Goal: Information Seeking & Learning: Learn about a topic

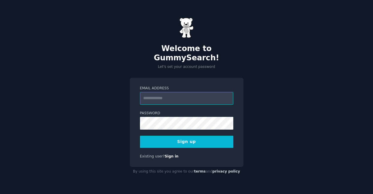
click at [181, 94] on input "Email Address" at bounding box center [186, 98] width 93 height 13
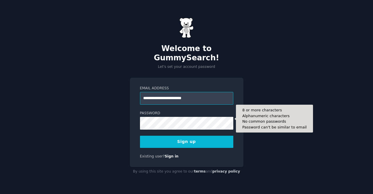
type input "**********"
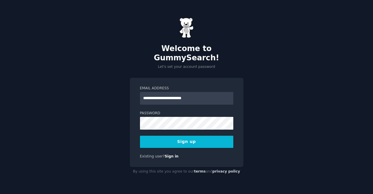
click at [187, 140] on button "Sign up" at bounding box center [186, 142] width 93 height 12
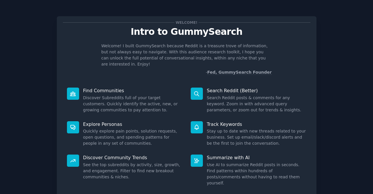
scroll to position [33, 0]
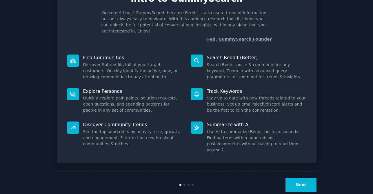
click at [298, 178] on button "Next" at bounding box center [301, 185] width 31 height 14
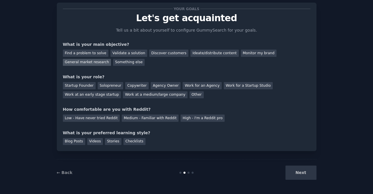
click at [94, 63] on div "General market research" at bounding box center [87, 62] width 48 height 7
click at [124, 54] on div "Validate a solution" at bounding box center [129, 53] width 37 height 7
click at [89, 66] on div "Your goals Let's get acquainted Tell us a bit about yourself to configure Gummy…" at bounding box center [187, 77] width 248 height 136
click at [88, 63] on div "General market research" at bounding box center [87, 62] width 48 height 7
click at [82, 87] on div "Startup Founder" at bounding box center [79, 85] width 33 height 7
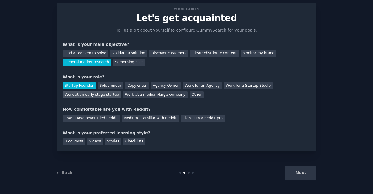
click at [84, 96] on div "Work at an early stage startup" at bounding box center [92, 94] width 58 height 7
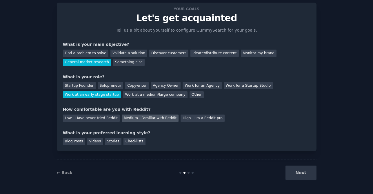
click at [131, 118] on div "Medium - Familiar with Reddit" at bounding box center [150, 118] width 57 height 7
click at [68, 140] on div "Blog Posts" at bounding box center [74, 141] width 22 height 7
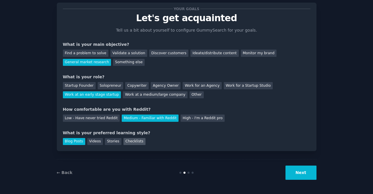
click at [134, 142] on div "Checklists" at bounding box center [135, 141] width 22 height 7
click at [68, 143] on div "Blog Posts" at bounding box center [74, 141] width 22 height 7
click at [309, 177] on button "Next" at bounding box center [301, 173] width 31 height 14
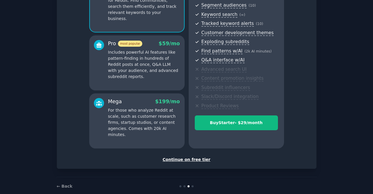
scroll to position [84, 0]
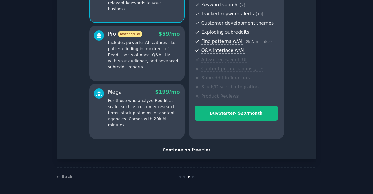
click at [197, 150] on div "Continue on free tier" at bounding box center [187, 150] width 248 height 6
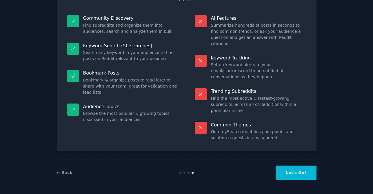
scroll to position [32, 0]
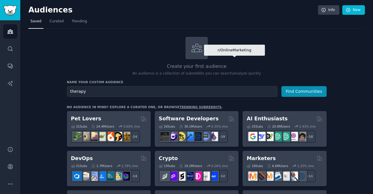
type input "therapy"
click at [282, 86] on button "Find Communities" at bounding box center [304, 91] width 45 height 11
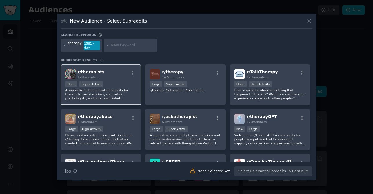
drag, startPoint x: 117, startPoint y: 86, endPoint x: 131, endPoint y: 86, distance: 13.6
click at [117, 86] on div "Huge Super Active" at bounding box center [101, 84] width 71 height 7
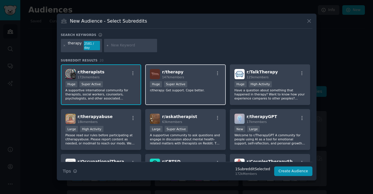
click at [204, 93] on div "r/ therapy 147k members Huge Super Active r/therapy: Get support. Cope better." at bounding box center [185, 84] width 81 height 41
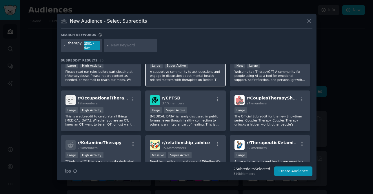
scroll to position [70, 0]
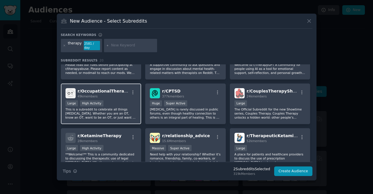
click at [117, 100] on div "Large High Activity" at bounding box center [101, 103] width 71 height 7
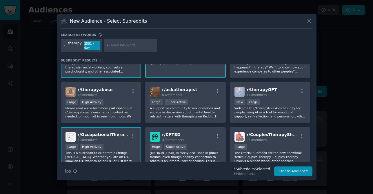
scroll to position [0, 0]
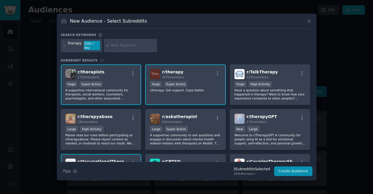
click at [210, 88] on p "r/therapy: Get support. Cope better." at bounding box center [185, 90] width 71 height 4
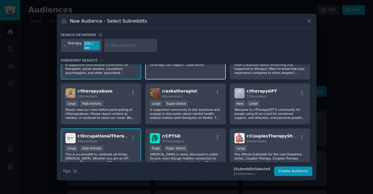
scroll to position [26, 0]
click at [293, 175] on div "New Audience - Select Subreddits Search keywords therapy 2581 / day Subreddit R…" at bounding box center [187, 97] width 260 height 167
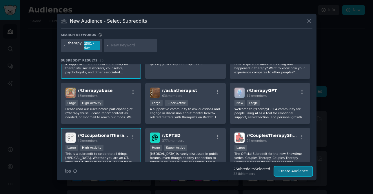
click at [290, 170] on button "Create Audience" at bounding box center [293, 171] width 38 height 10
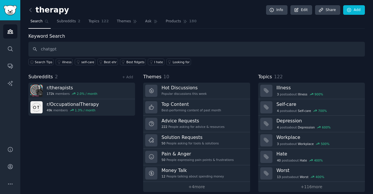
type input "chatgpt"
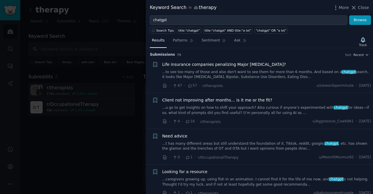
click at [244, 100] on span "Client not improving after months… is it me or the fit?" at bounding box center [217, 100] width 110 height 6
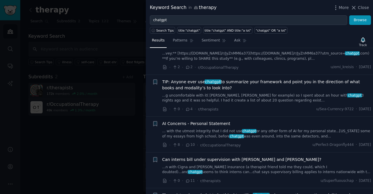
scroll to position [204, 0]
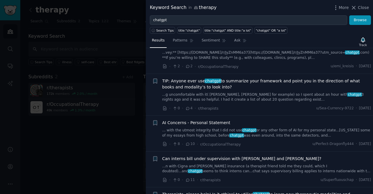
click at [216, 122] on span "AI Concerns - Personal Statement" at bounding box center [196, 123] width 68 height 6
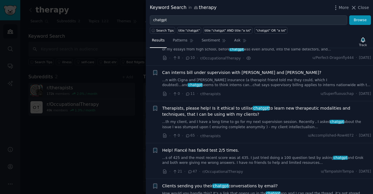
scroll to position [291, 0]
click at [207, 106] on span "Therapists, please help! Is it ethical to utilise chatgpt to learn new therapeu…" at bounding box center [266, 111] width 209 height 12
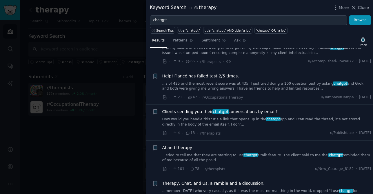
scroll to position [365, 0]
click at [174, 148] on span "AI and therapy" at bounding box center [177, 147] width 30 height 6
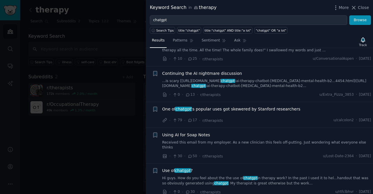
scroll to position [516, 0]
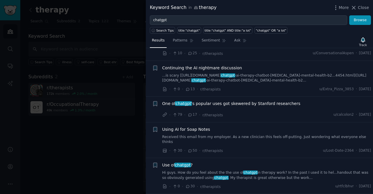
click at [177, 163] on span "chatgpt" at bounding box center [183, 165] width 17 height 5
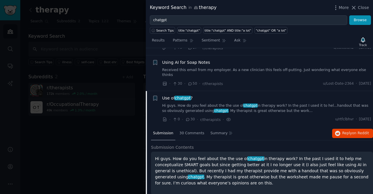
scroll to position [572, 0]
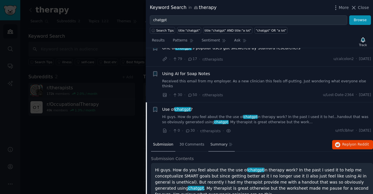
click at [219, 142] on span "Summary" at bounding box center [219, 144] width 17 height 5
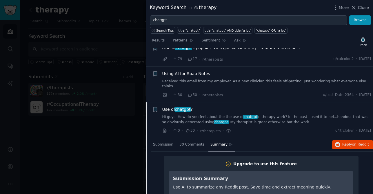
click at [178, 107] on span "chatgpt" at bounding box center [183, 109] width 17 height 5
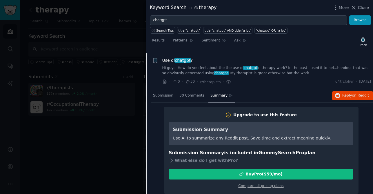
scroll to position [621, 0]
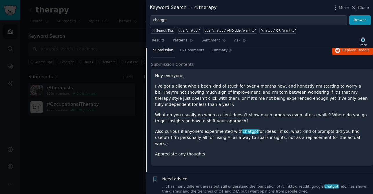
scroll to position [81, 0]
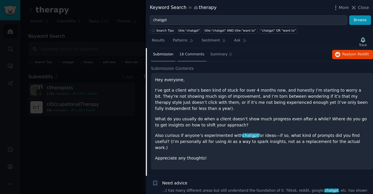
click at [191, 51] on div "16 Comments" at bounding box center [192, 55] width 29 height 14
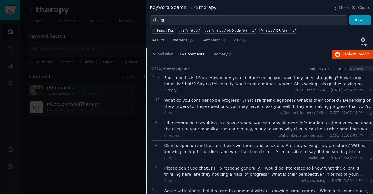
click at [191, 51] on div "16 Comments" at bounding box center [192, 55] width 29 height 14
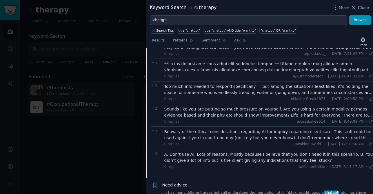
scroll to position [254, 0]
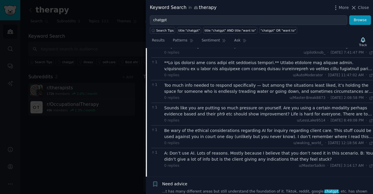
click at [210, 134] on div "Be wary of the ethical considerations regarding AI for inquiry regarding client…" at bounding box center [268, 134] width 209 height 12
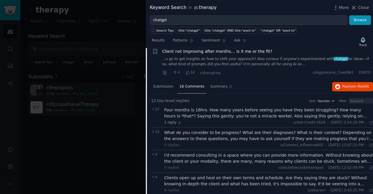
scroll to position [10, 0]
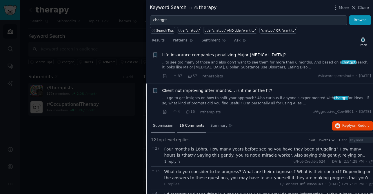
click at [161, 128] on span "Submission" at bounding box center [163, 125] width 20 height 5
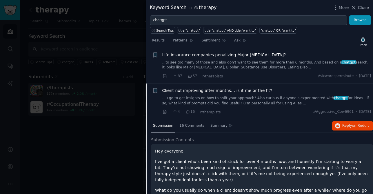
click at [178, 85] on li "+ Client not improving after months… is it me or the fit? ...u go to get insigh…" at bounding box center [259, 102] width 227 height 36
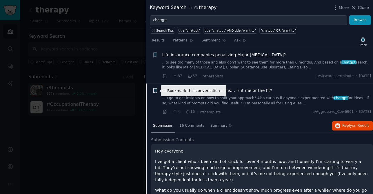
click at [155, 88] on icon "button" at bounding box center [155, 91] width 6 height 6
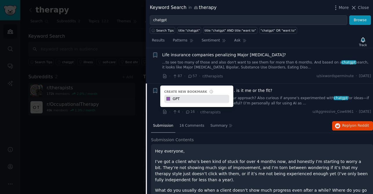
type input "GPT"
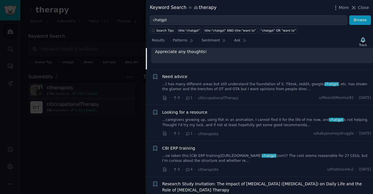
scroll to position [186, 0]
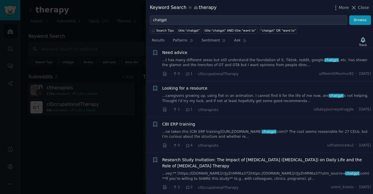
click at [266, 58] on link "...t has many different areas but still understand the foundation of it. Tiktok…" at bounding box center [266, 63] width 209 height 10
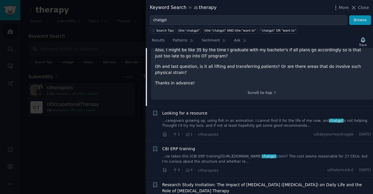
scroll to position [287, 0]
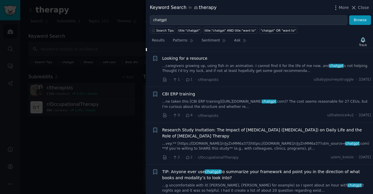
click at [261, 68] on link "...caregivers growing up, using fish in an animation. I cannot find it for the …" at bounding box center [266, 69] width 209 height 10
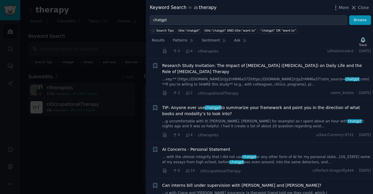
scroll to position [265, 0]
click at [214, 150] on span "AI Concerns - Personal Statement" at bounding box center [196, 149] width 68 height 6
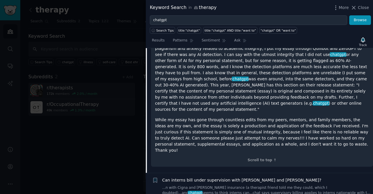
scroll to position [416, 0]
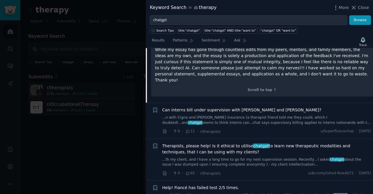
click at [225, 143] on span "Therapists, please help! Is it ethical to utilise chatgpt to learn new therapeu…" at bounding box center [266, 149] width 209 height 12
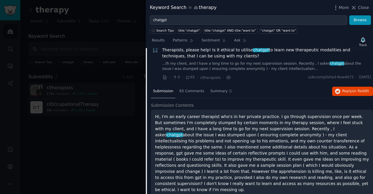
scroll to position [344, 0]
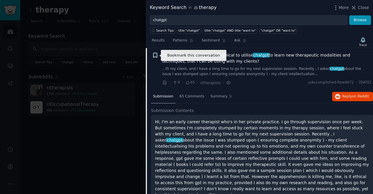
click at [155, 57] on icon "button" at bounding box center [154, 55] width 3 height 5
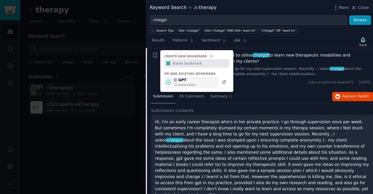
click at [194, 81] on div "GPT" at bounding box center [184, 80] width 23 height 5
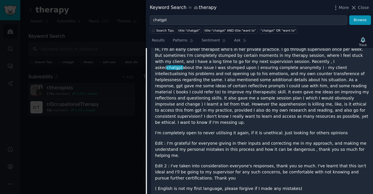
scroll to position [415, 0]
